Goal: Transaction & Acquisition: Purchase product/service

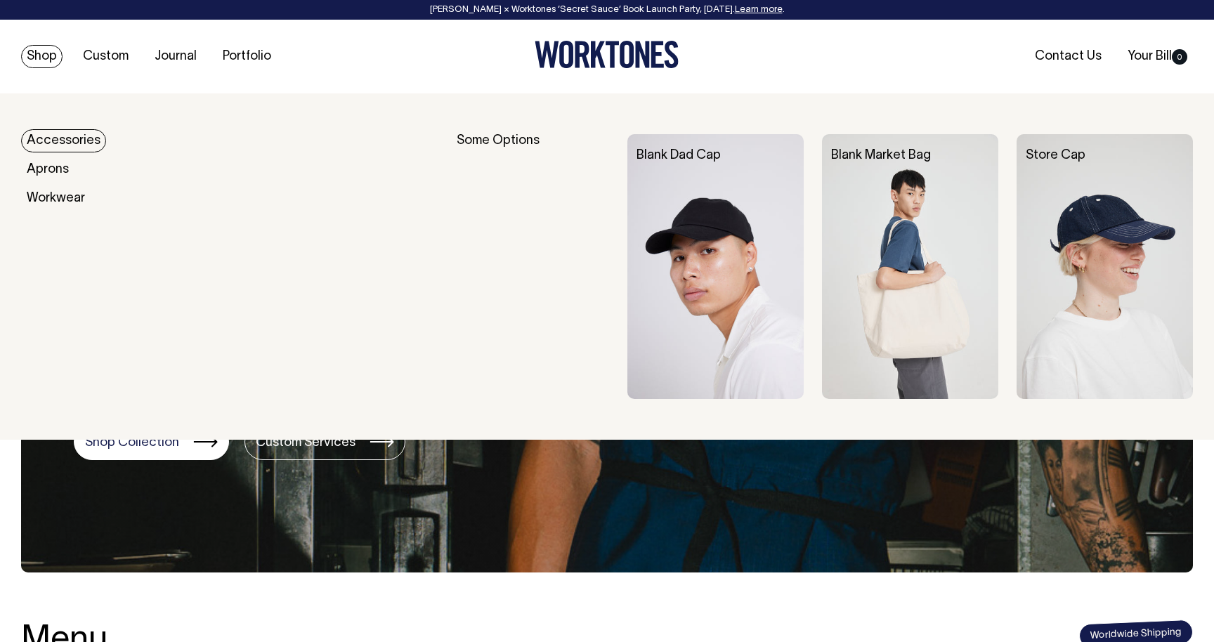
click at [56, 136] on link "Accessories" at bounding box center [63, 140] width 85 height 23
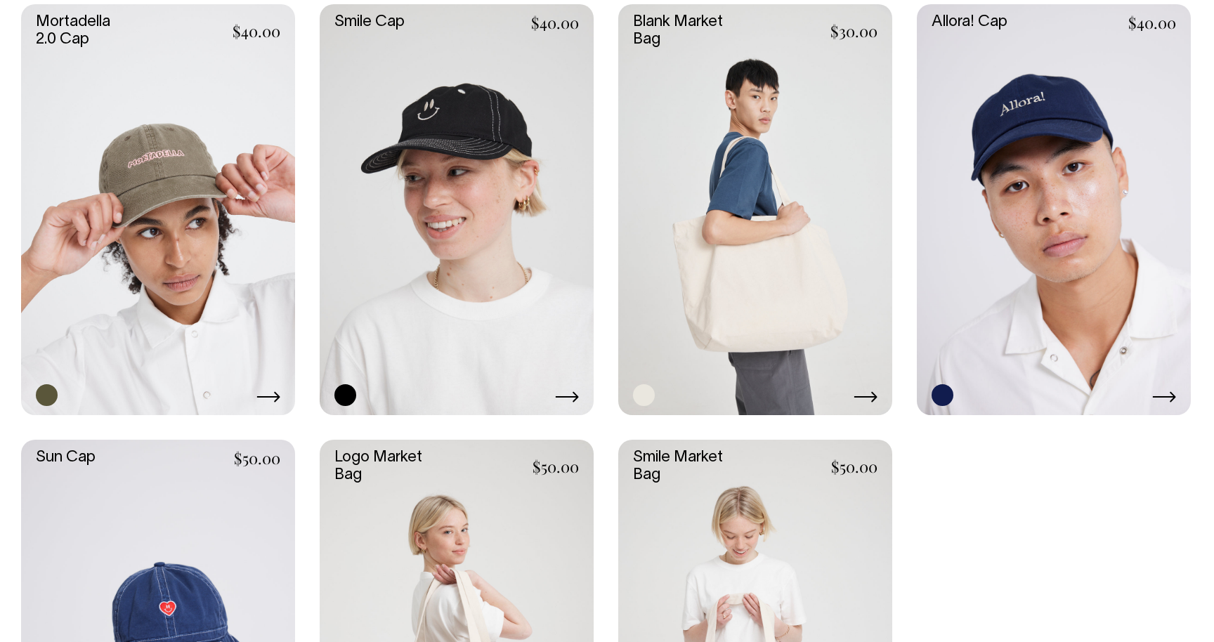
click at [759, 211] on link at bounding box center [755, 209] width 274 height 411
